Goal: Transaction & Acquisition: Subscribe to service/newsletter

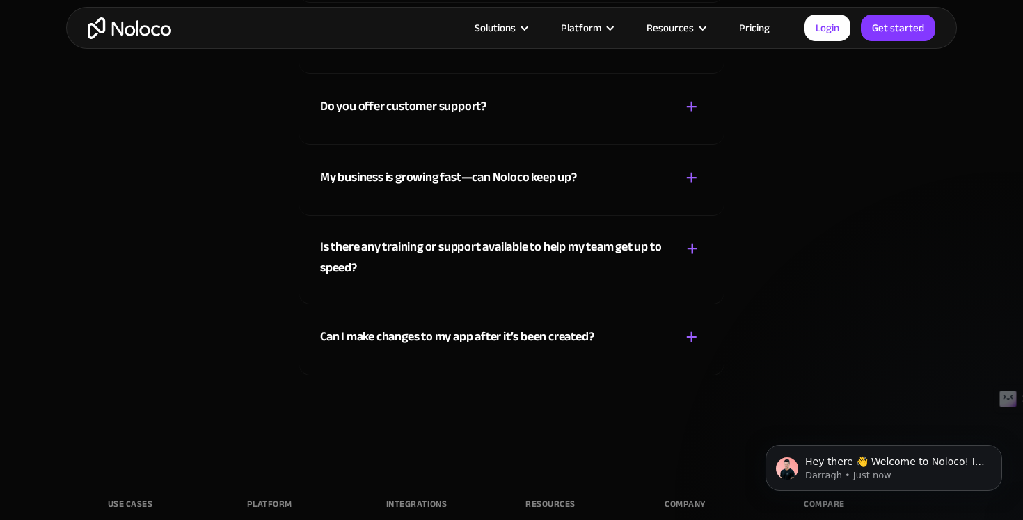
scroll to position [8373, 0]
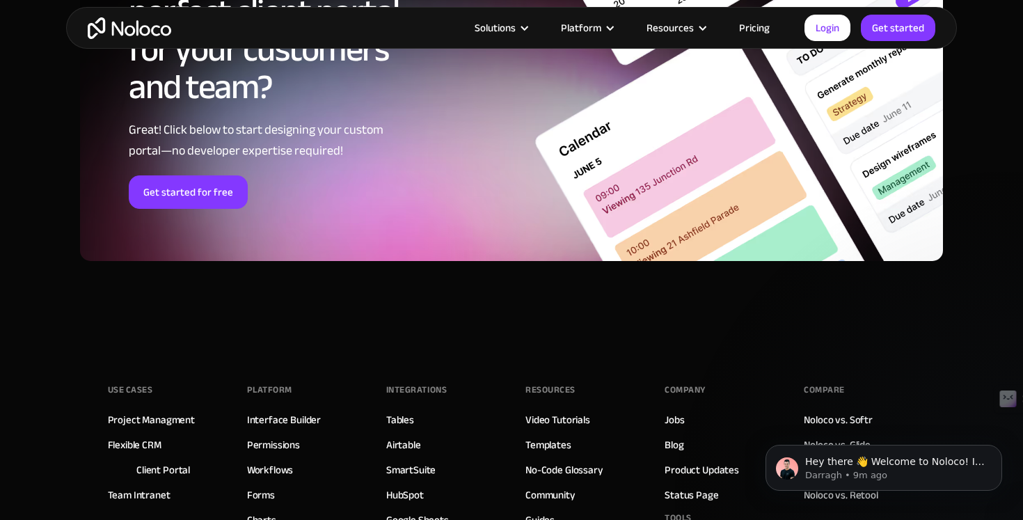
scroll to position [7549, 0]
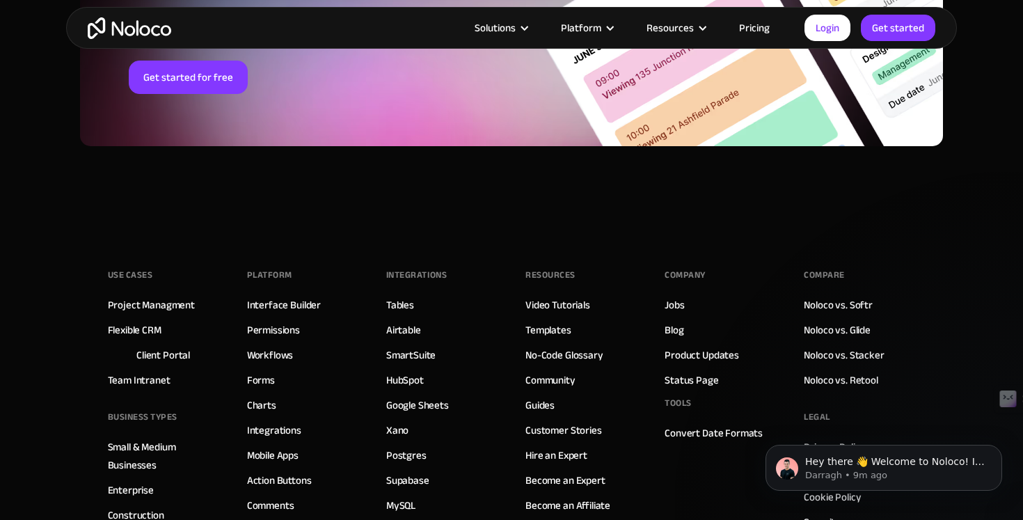
click at [759, 28] on link "Pricing" at bounding box center [754, 28] width 65 height 18
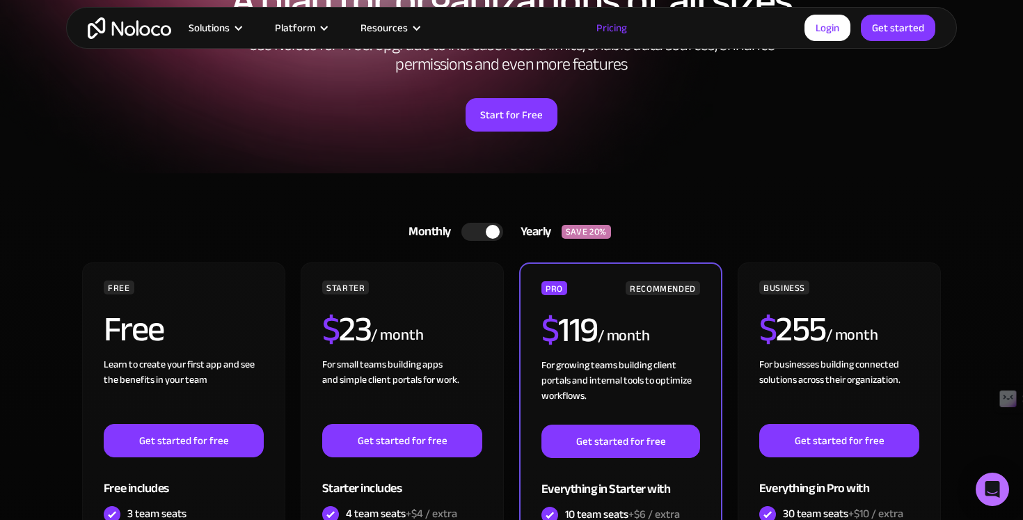
scroll to position [210, 0]
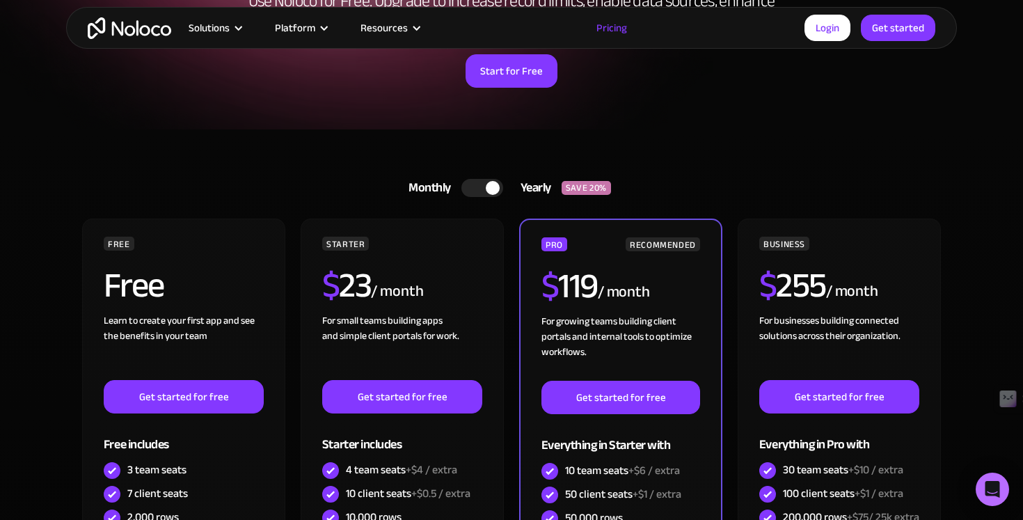
click at [472, 180] on div at bounding box center [482, 188] width 42 height 18
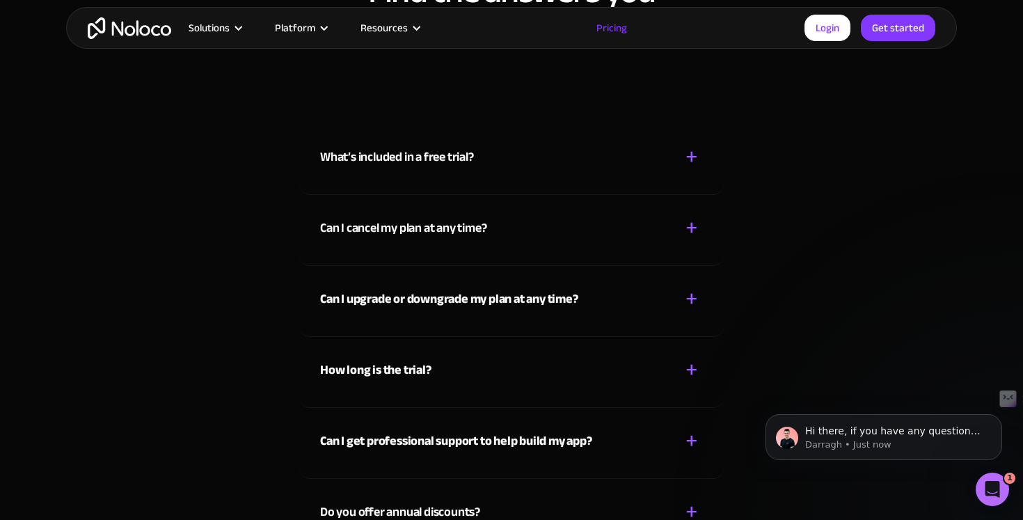
scroll to position [6238, 0]
